Goal: Communication & Community: Ask a question

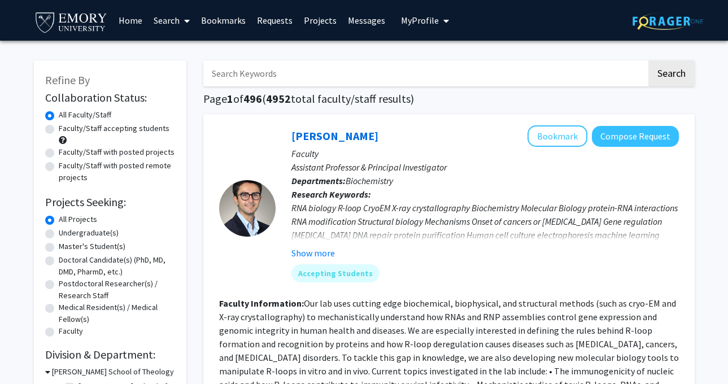
click at [93, 230] on label "Undergraduate(s)" at bounding box center [89, 233] width 60 height 12
click at [66, 230] on input "Undergraduate(s)" at bounding box center [62, 230] width 7 height 7
radio input "true"
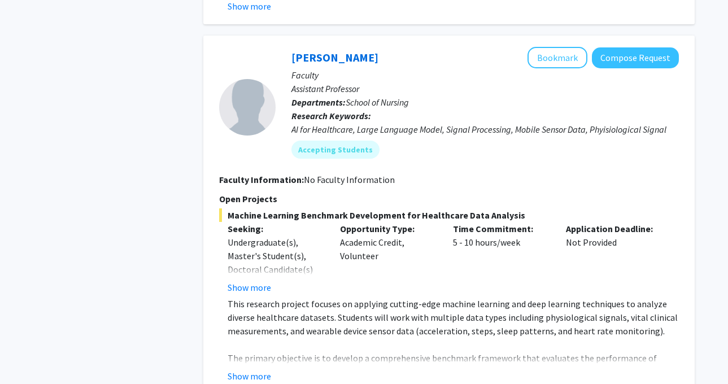
scroll to position [2089, 0]
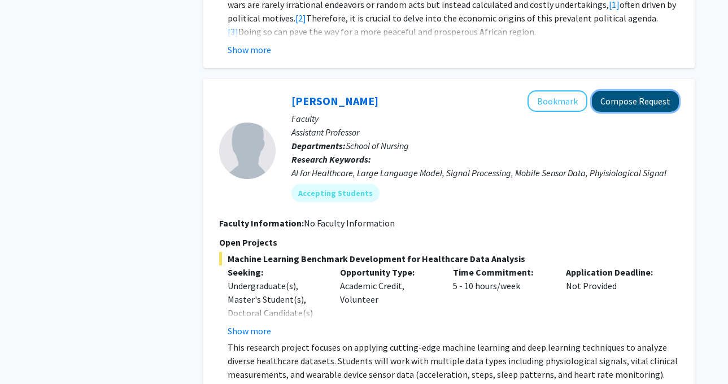
click at [611, 91] on button "Compose Request" at bounding box center [635, 101] width 87 height 21
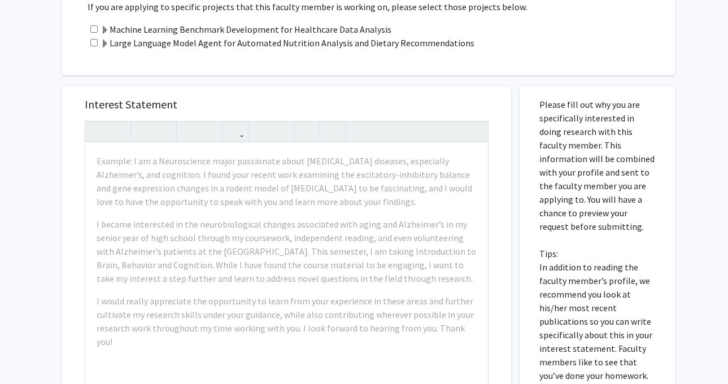
scroll to position [285, 0]
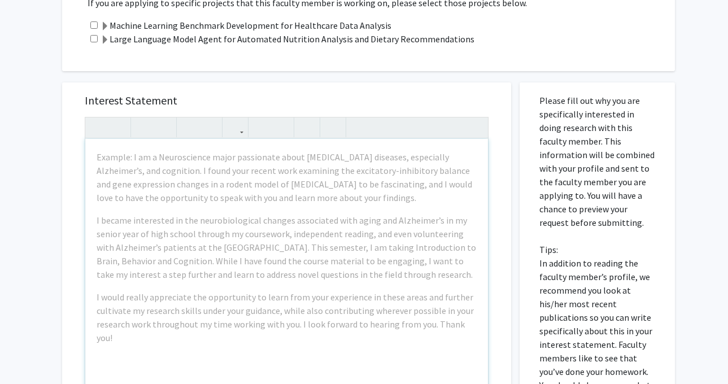
click at [441, 80] on div "Interest Statement Example: I am a Neuroscience major passionate about [MEDICAL…" at bounding box center [287, 326] width 466 height 510
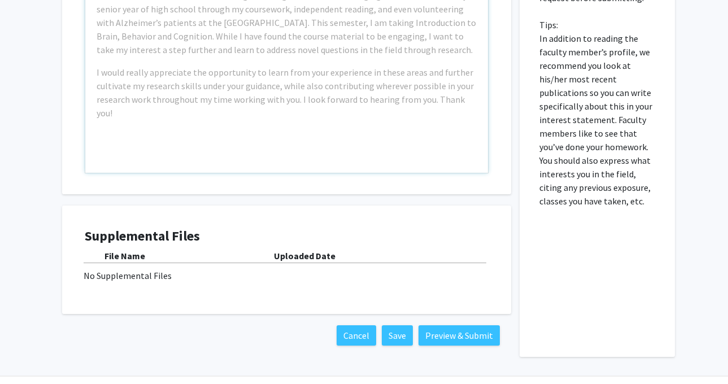
scroll to position [541, 0]
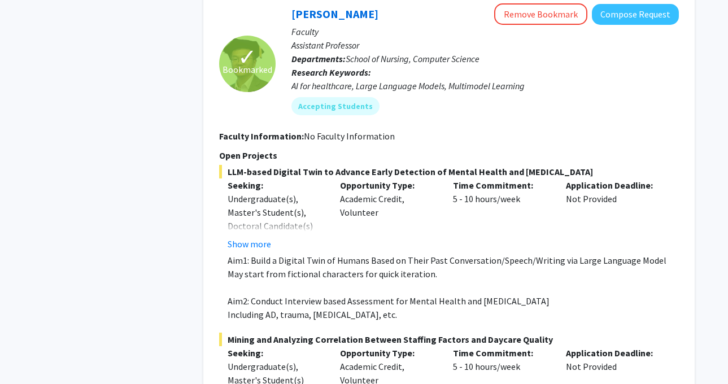
scroll to position [894, 0]
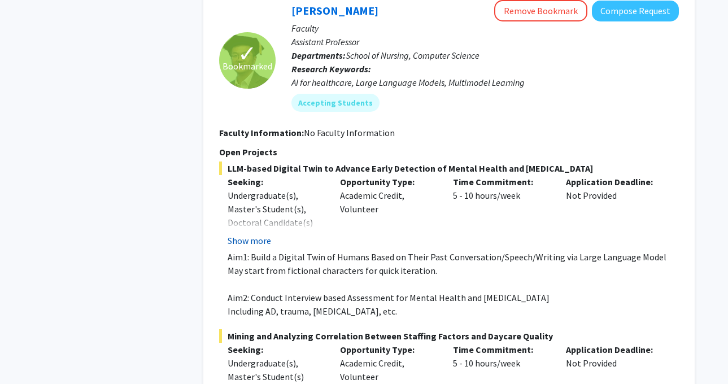
click at [256, 234] on button "Show more" at bounding box center [248, 241] width 43 height 14
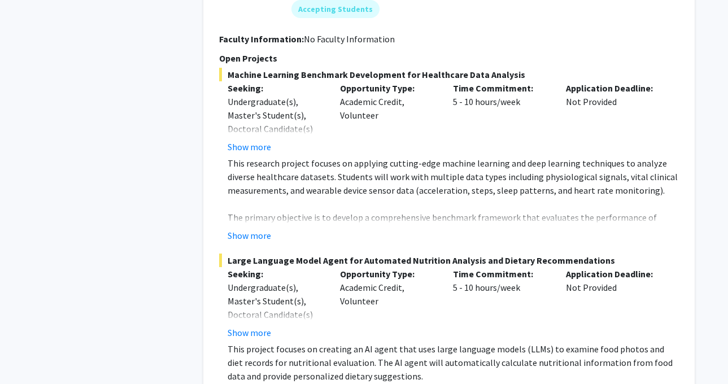
scroll to position [2440, 0]
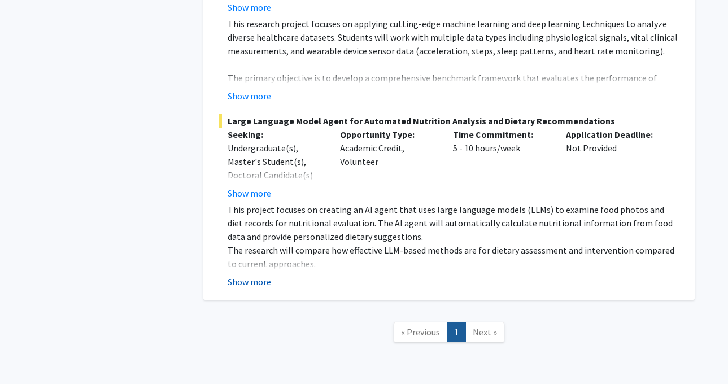
click at [260, 275] on button "Show more" at bounding box center [248, 282] width 43 height 14
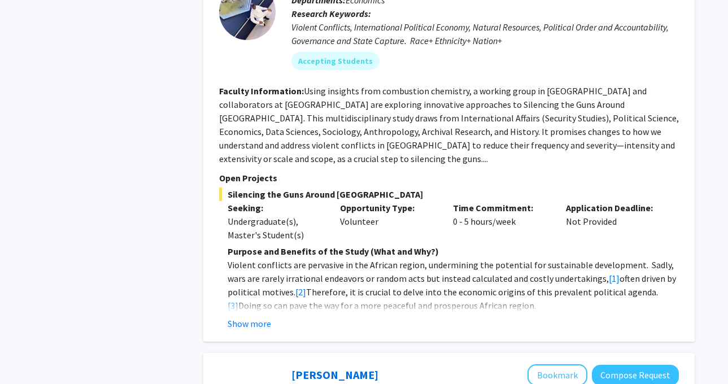
scroll to position [1841, 0]
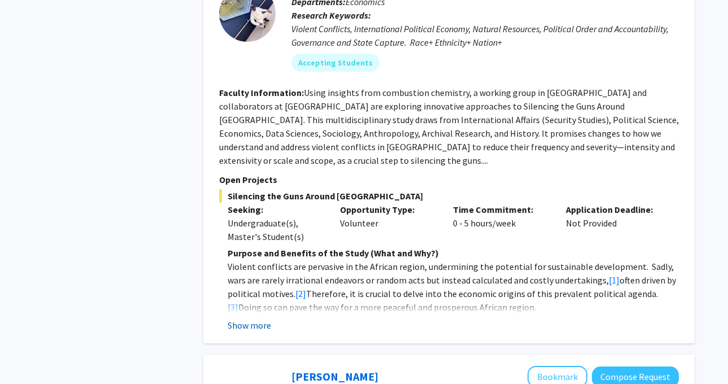
click at [244, 318] on button "Show more" at bounding box center [248, 325] width 43 height 14
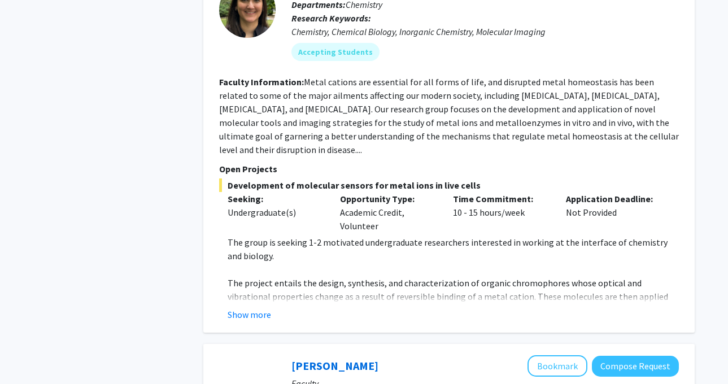
scroll to position [1425, 0]
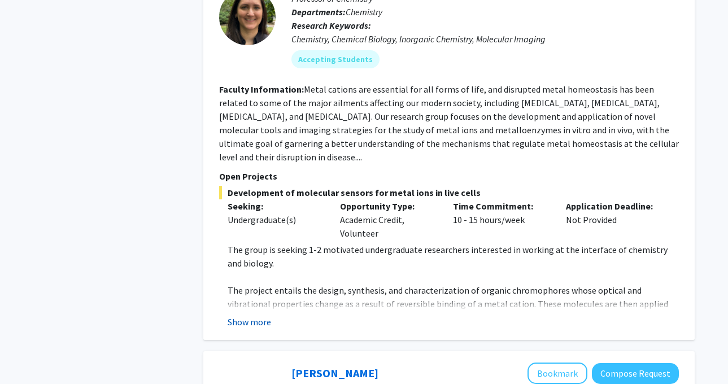
click at [245, 315] on button "Show more" at bounding box center [248, 322] width 43 height 14
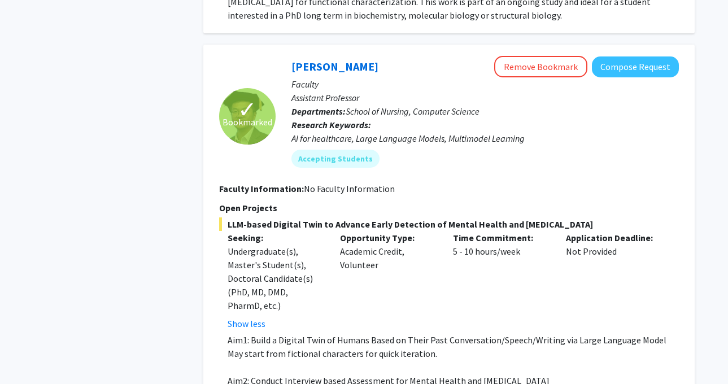
scroll to position [819, 0]
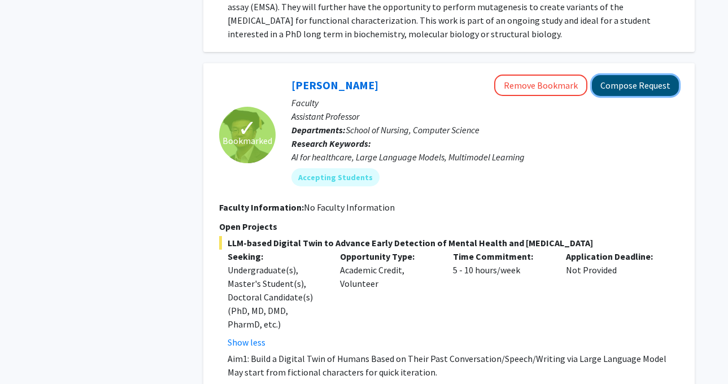
click at [631, 75] on button "Compose Request" at bounding box center [635, 85] width 87 height 21
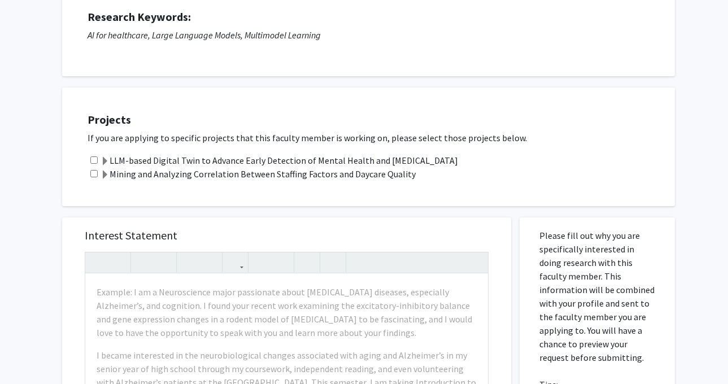
scroll to position [154, 0]
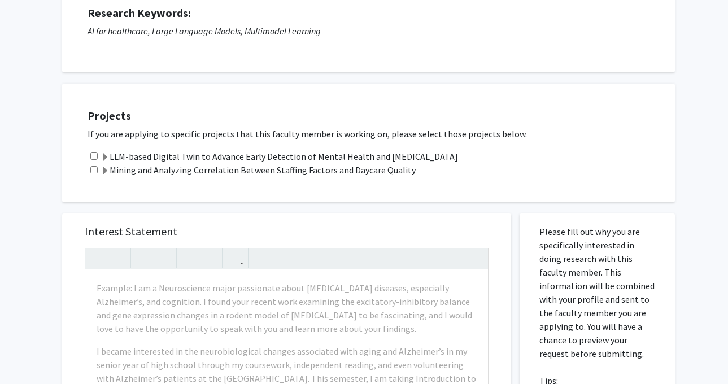
click at [458, 150] on label "LLM-based Digital Twin to Advance Early Detection of Mental Health and [MEDICAL…" at bounding box center [278, 157] width 357 height 14
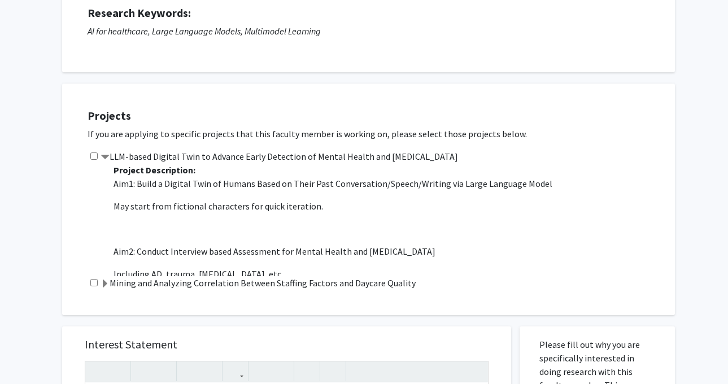
click at [98, 151] on div "LLM-based Digital Twin to Advance Early Detection of Mental Health and [MEDICAL…" at bounding box center [375, 213] width 576 height 126
click at [95, 157] on input "checkbox" at bounding box center [93, 155] width 7 height 7
checkbox input "true"
click at [81, 234] on div "Projects If you are applying to specific projects that this faculty member is w…" at bounding box center [375, 199] width 598 height 203
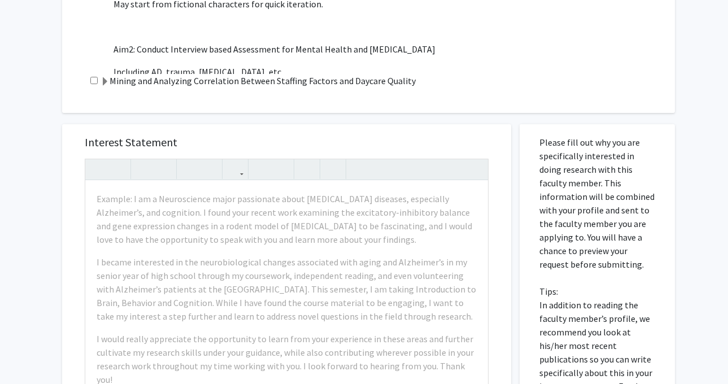
scroll to position [377, 0]
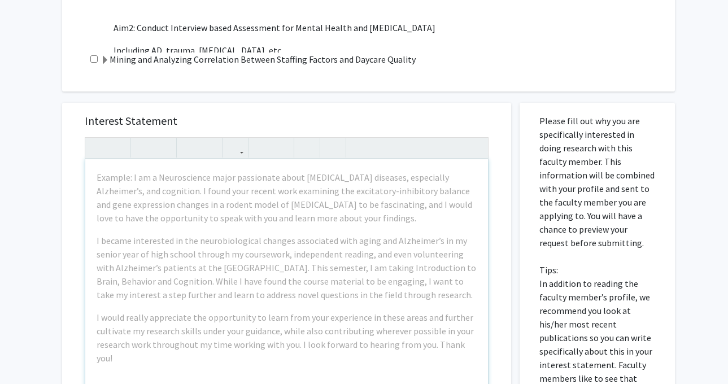
click at [40, 208] on div "All Requests Request for [PERSON_NAME] Request for [PERSON_NAME] Departments: S…" at bounding box center [364, 146] width 728 height 964
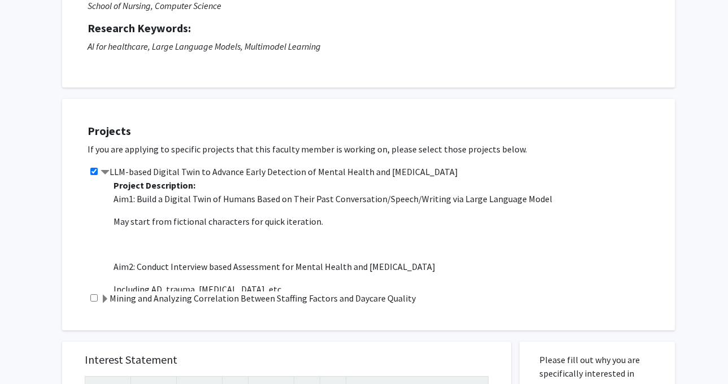
scroll to position [116, 0]
